Goal: Check status: Check status

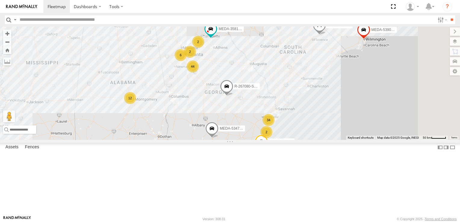
drag, startPoint x: 333, startPoint y: 149, endPoint x: 253, endPoint y: 201, distance: 95.4
click at [253, 140] on div "R-3747-Swing MEDA-533805-Roll R-460513-Swing MEDA-535204-Roll MEDA-535214-Roll …" at bounding box center [230, 84] width 460 height 114
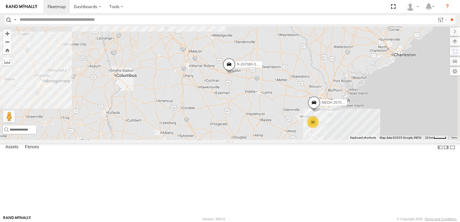
drag, startPoint x: 327, startPoint y: 187, endPoint x: 321, endPoint y: 181, distance: 8.3
click at [321, 140] on div "R-3747-Swing MEDA-533805-Roll R-460513-Swing MEDA-535204-Roll MEDA-535214-Roll …" at bounding box center [230, 84] width 460 height 114
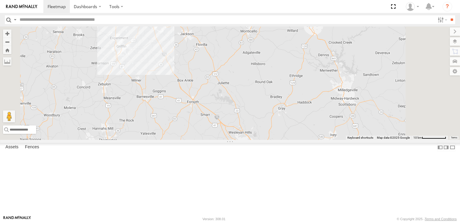
drag, startPoint x: 249, startPoint y: 70, endPoint x: 265, endPoint y: 231, distance: 162.5
click at [265, 222] on html "Dashboards" at bounding box center [230, 111] width 460 height 222
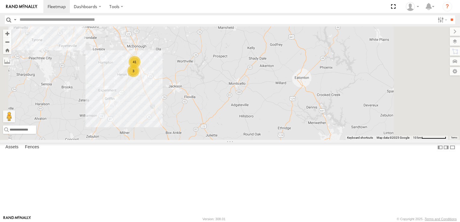
drag, startPoint x: 249, startPoint y: 119, endPoint x: 219, endPoint y: 149, distance: 43.2
click at [236, 140] on div "R-3747-Swing MEDA-533805-Roll R-460513-Swing MEDA-535204-Roll MEDA-535214-Roll …" at bounding box center [230, 84] width 460 height 114
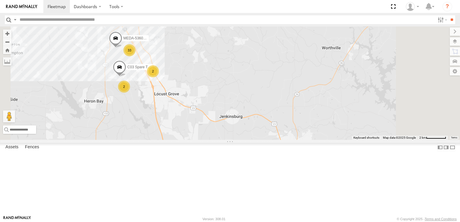
drag, startPoint x: 231, startPoint y: 89, endPoint x: 220, endPoint y: 154, distance: 65.9
click at [220, 140] on div "R-3747-Swing MEDA-533805-Roll R-460513-Swing MEDA-535204-Roll MEDA-535214-Roll …" at bounding box center [230, 84] width 460 height 114
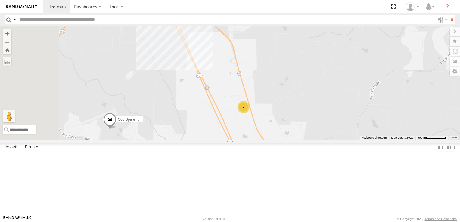
drag, startPoint x: 238, startPoint y: 96, endPoint x: 324, endPoint y: 159, distance: 107.3
click at [324, 140] on div "R-3747-Swing MEDA-533805-Roll R-460513-Swing MEDA-535204-Roll MEDA-535214-Roll …" at bounding box center [230, 84] width 460 height 114
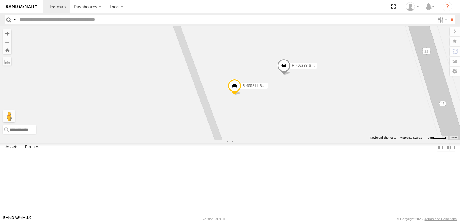
drag, startPoint x: 319, startPoint y: 118, endPoint x: 320, endPoint y: 186, distance: 68.4
click at [320, 140] on div "R-3747-Swing MEDA-533805-Roll R-460513-Swing MEDA-535204-Roll MEDA-535214-Roll …" at bounding box center [230, 84] width 460 height 114
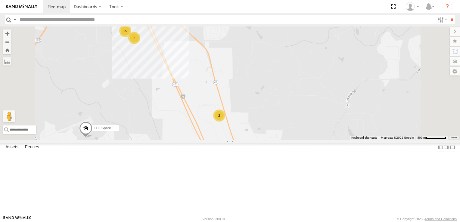
drag, startPoint x: 336, startPoint y: 195, endPoint x: 311, endPoint y: 173, distance: 32.5
click at [311, 140] on div "R-3747-Swing MEDA-533805-Roll R-460513-Swing MEDA-535204-Roll MEDA-535214-Roll …" at bounding box center [230, 84] width 460 height 114
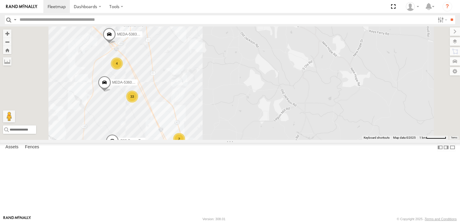
click at [127, 176] on div "2" at bounding box center [121, 170] width 12 height 12
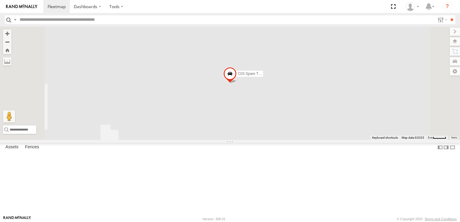
click at [237, 83] on span at bounding box center [230, 75] width 13 height 16
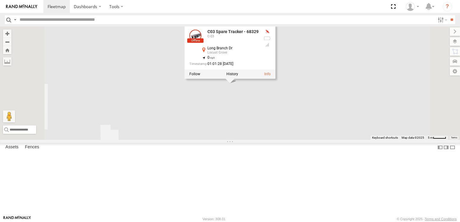
click at [247, 140] on div "R-3747-Swing MEDA-533805-Roll R-460513-Swing MEDA-535204-Roll MEDA-535214-Roll …" at bounding box center [230, 84] width 460 height 114
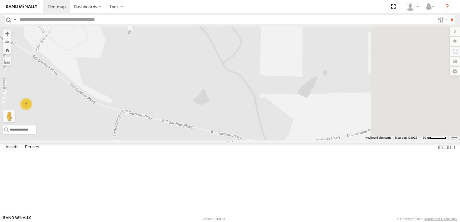
drag, startPoint x: 341, startPoint y: 154, endPoint x: 274, endPoint y: 150, distance: 67.0
click at [169, 140] on div "R-3747-Swing MEDA-533805-Roll R-460513-Swing MEDA-535204-Roll MEDA-535214-Roll …" at bounding box center [230, 84] width 460 height 114
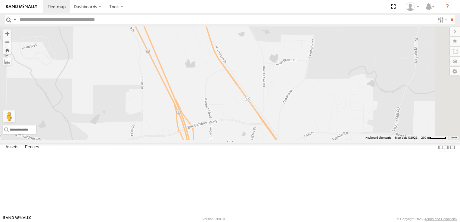
drag, startPoint x: 365, startPoint y: 139, endPoint x: 163, endPoint y: 163, distance: 204.2
click at [168, 140] on div "R-3747-Swing MEDA-533805-Roll R-460513-Swing MEDA-535204-Roll MEDA-535214-Roll …" at bounding box center [230, 84] width 460 height 114
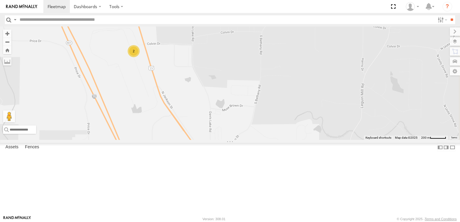
drag, startPoint x: 316, startPoint y: 179, endPoint x: 254, endPoint y: 190, distance: 62.7
click at [274, 222] on html "Dashboards" at bounding box center [230, 111] width 460 height 222
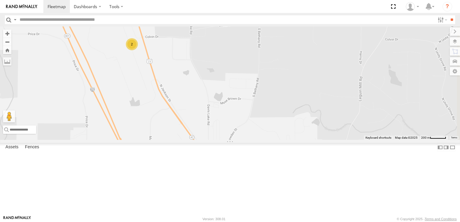
click at [138, 50] on div "2" at bounding box center [132, 44] width 12 height 12
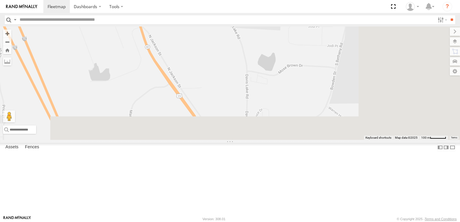
drag, startPoint x: 331, startPoint y: 193, endPoint x: 256, endPoint y: 32, distance: 178.1
click at [257, 33] on div "R-3747-Swing MEDA-533805-Roll R-460513-Swing MEDA-535204-Roll MEDA-535214-Roll …" at bounding box center [230, 84] width 460 height 114
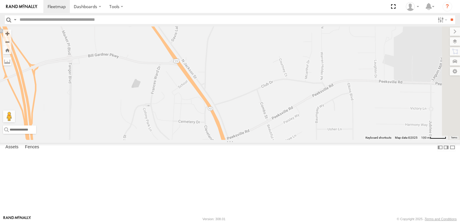
drag, startPoint x: 350, startPoint y: 169, endPoint x: 306, endPoint y: 89, distance: 91.3
click at [309, 90] on div "R-3747-Swing MEDA-533805-Roll R-460513-Swing MEDA-535204-Roll MEDA-535214-Roll …" at bounding box center [230, 84] width 460 height 114
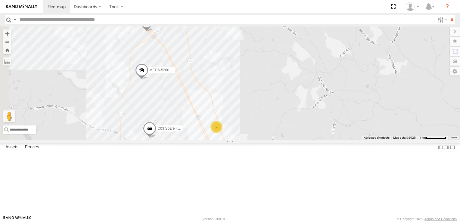
drag, startPoint x: 306, startPoint y: 137, endPoint x: 331, endPoint y: 266, distance: 131.8
click at [331, 222] on html "Dashboards" at bounding box center [230, 111] width 460 height 222
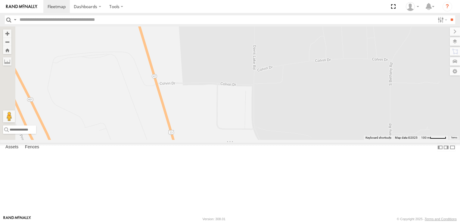
drag, startPoint x: 238, startPoint y: 167, endPoint x: 322, endPoint y: 149, distance: 85.9
click at [322, 140] on div "R-3747-Swing MEDA-533805-Roll R-460513-Swing MEDA-535204-Roll MEDA-535214-Roll …" at bounding box center [230, 84] width 460 height 114
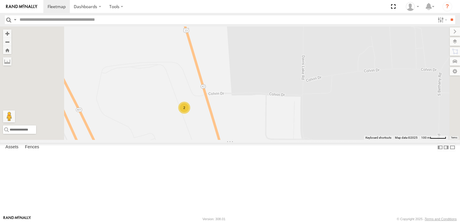
click at [220, 109] on div "2" at bounding box center [230, 84] width 460 height 114
